Goal: Navigation & Orientation: Go to known website

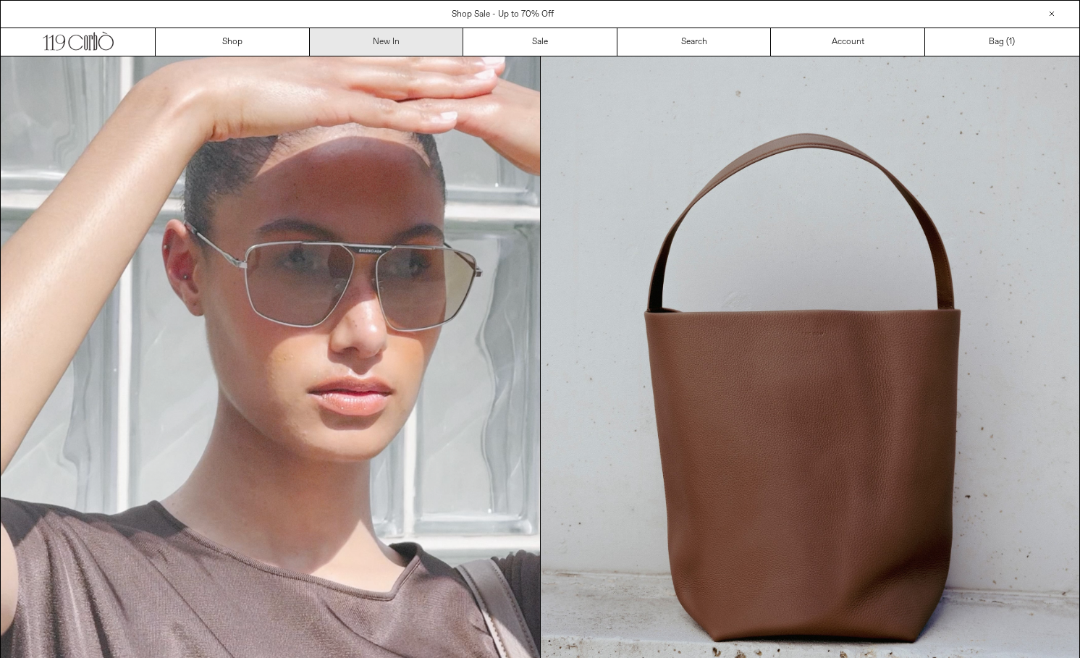
click at [368, 50] on link "New In" at bounding box center [387, 41] width 154 height 27
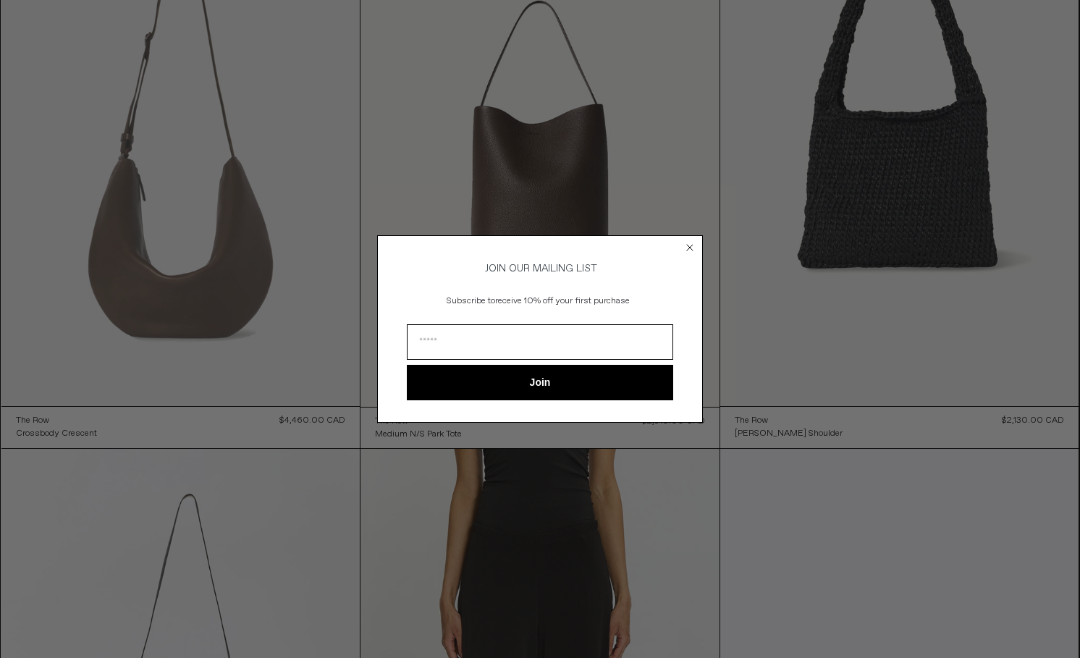
scroll to position [217, 0]
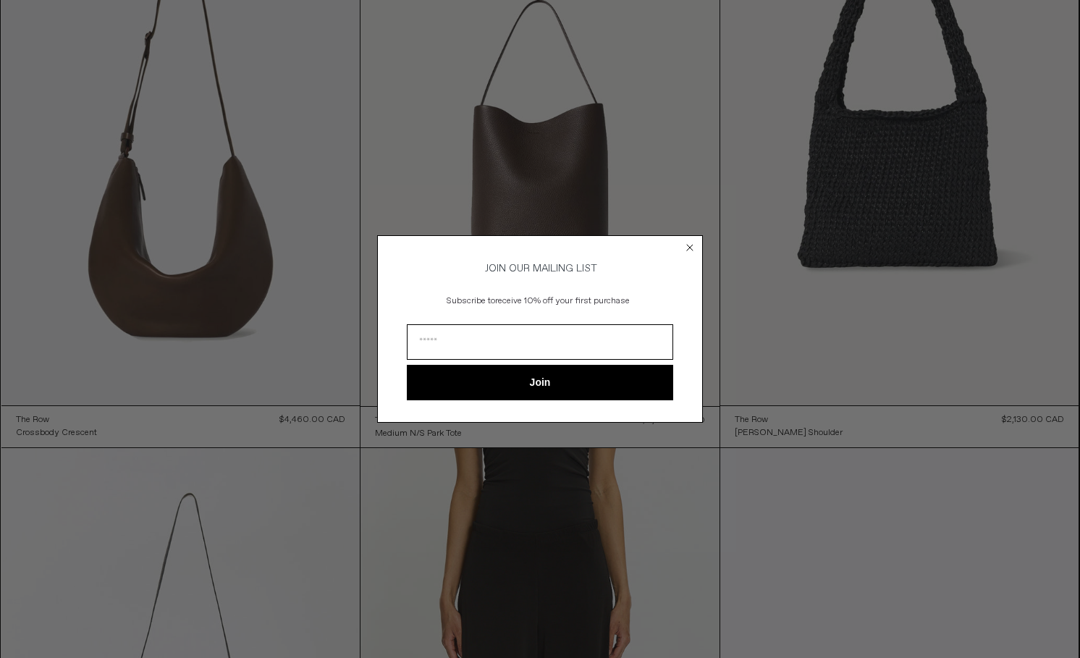
click at [687, 240] on icon "Close dialog" at bounding box center [689, 247] width 14 height 14
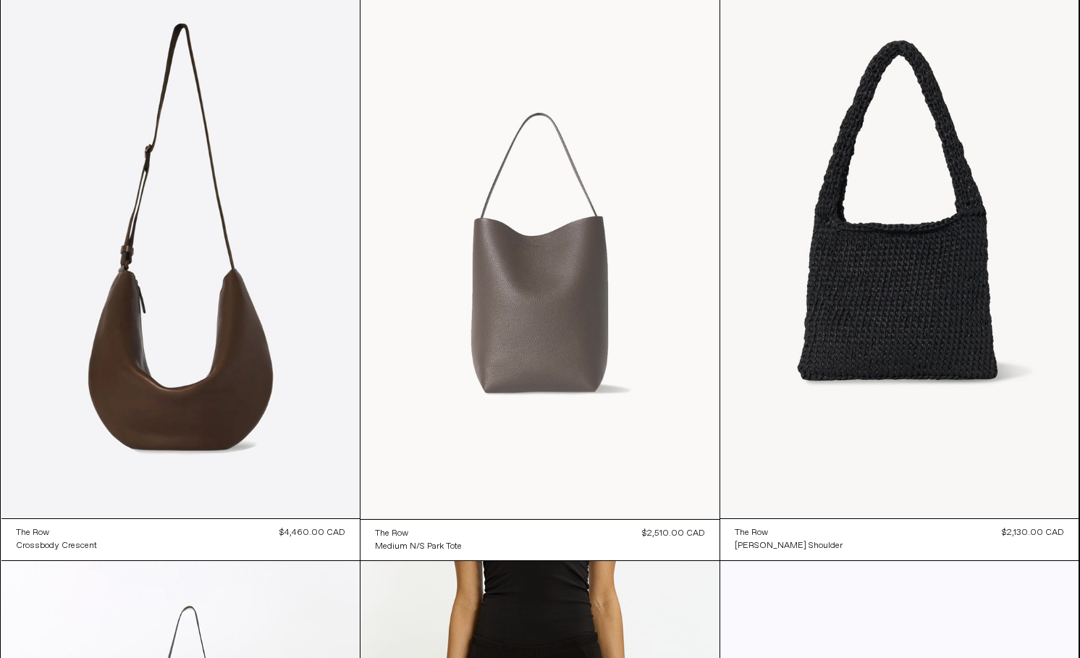
scroll to position [0, 0]
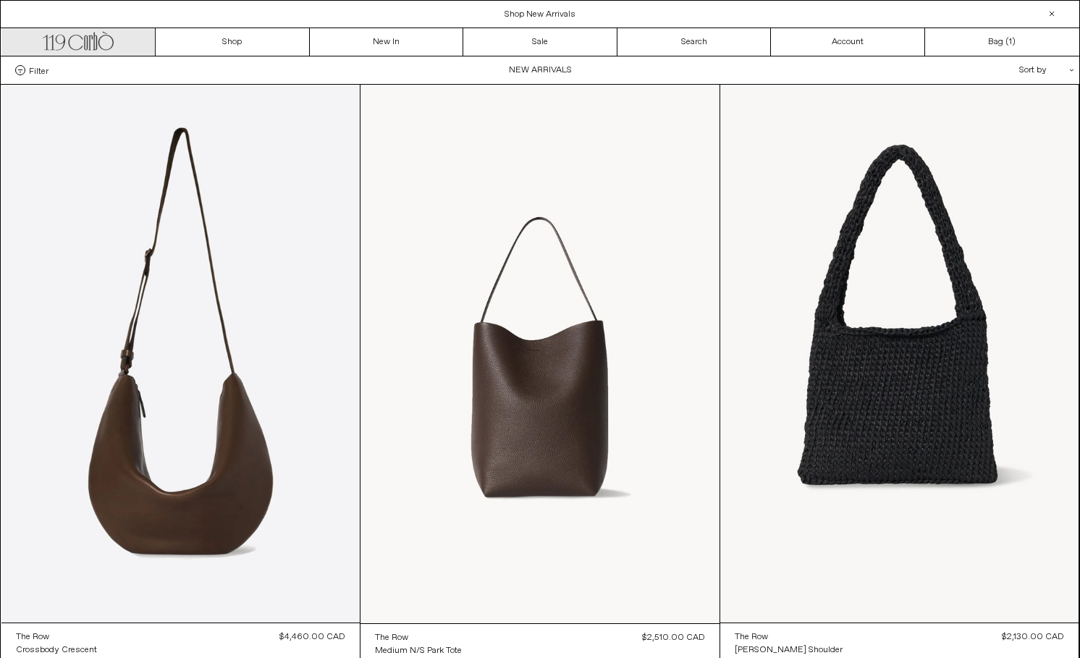
click at [114, 40] on link ".cls-1, .cls-2 { fill: #231f20; stroke: #231f20; stroke-miterlimit: 10; stroke-…" at bounding box center [78, 41] width 154 height 27
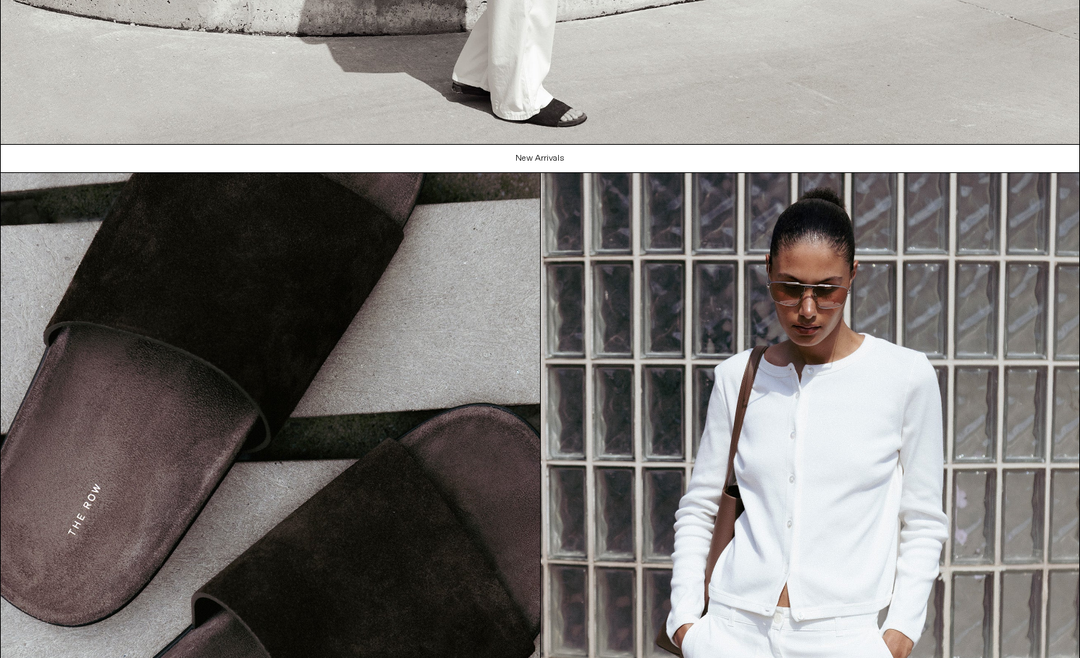
scroll to position [1593, 0]
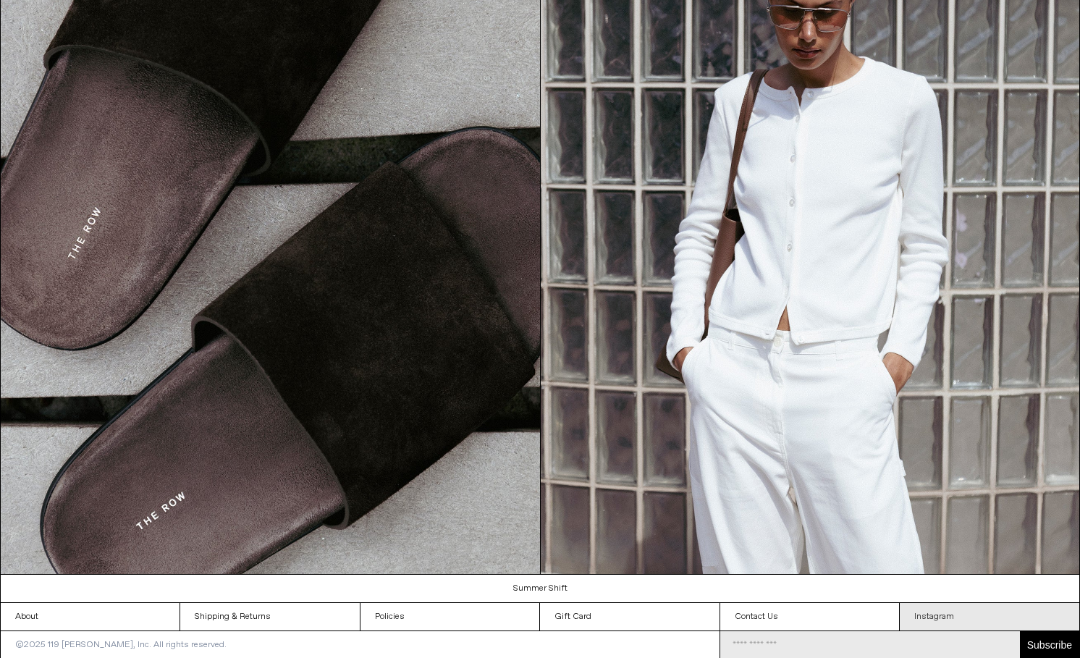
click at [941, 612] on link "Instagram" at bounding box center [988, 616] width 179 height 27
